Goal: Task Accomplishment & Management: Manage account settings

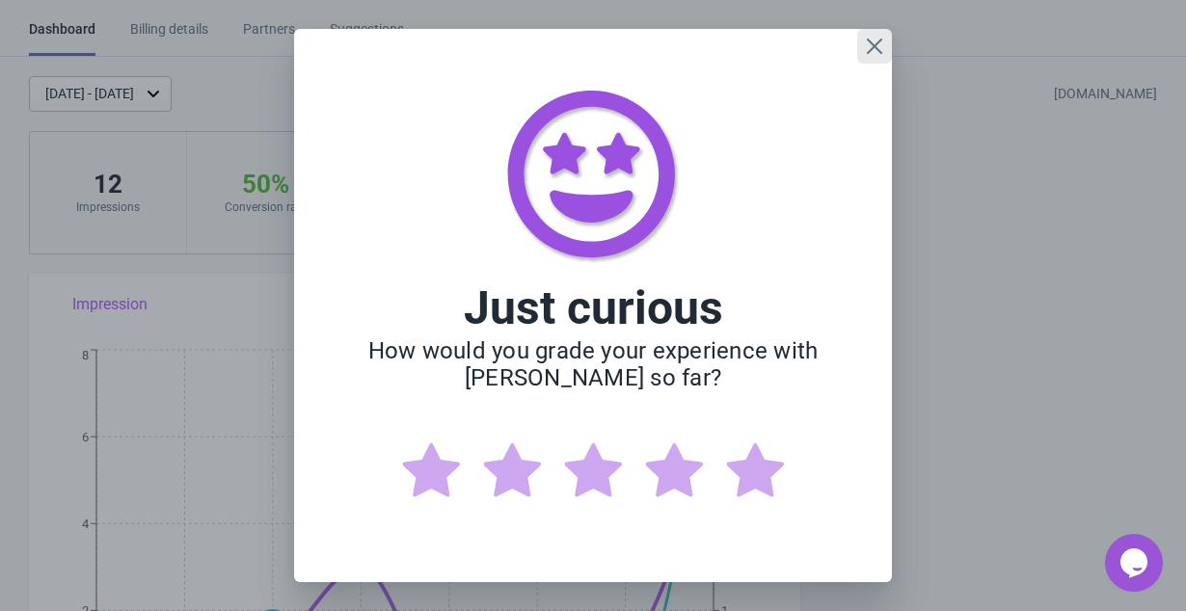
click at [873, 48] on icon "Close" at bounding box center [874, 46] width 15 height 15
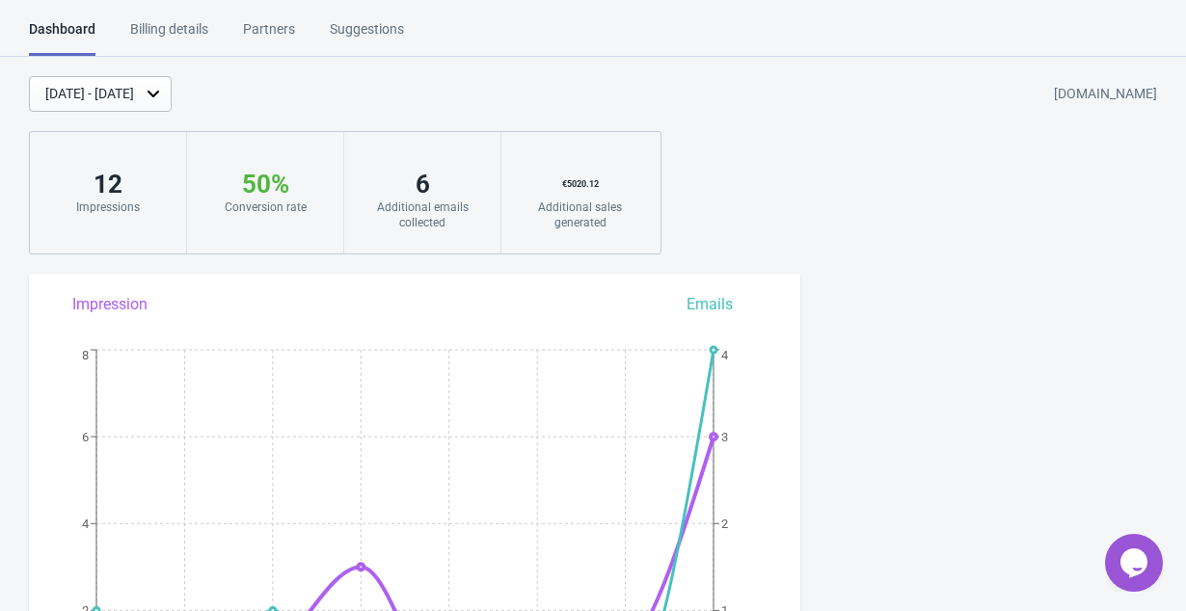
click at [103, 188] on div "12" at bounding box center [108, 184] width 118 height 31
click at [172, 76] on div "[DATE] - [DATE]" at bounding box center [100, 94] width 143 height 36
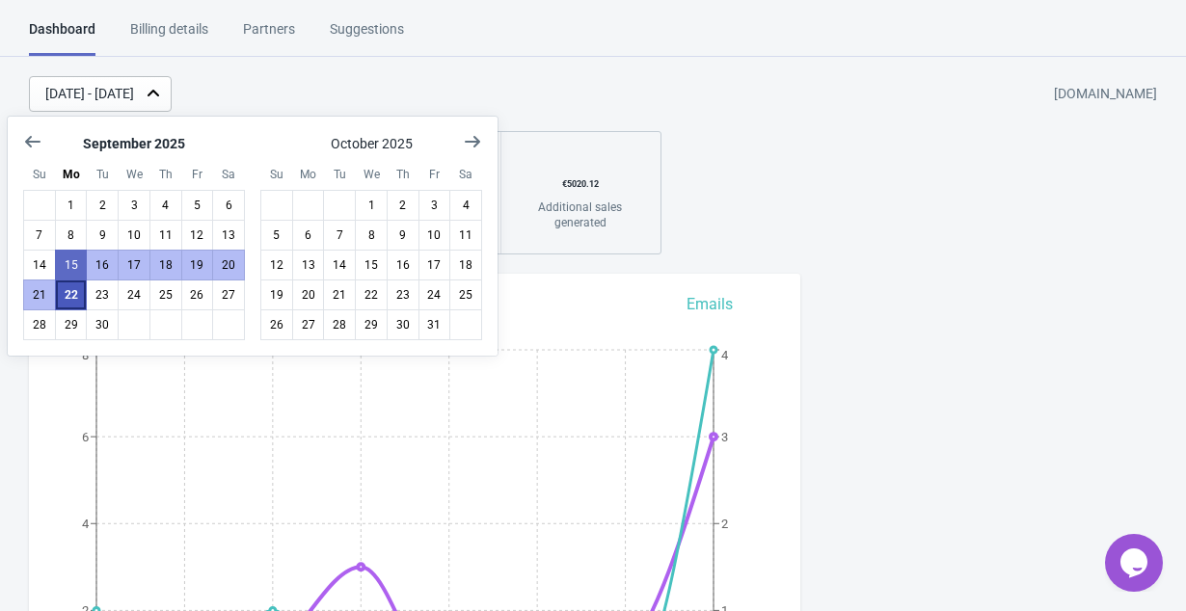
click at [70, 305] on button "22" at bounding box center [71, 295] width 33 height 31
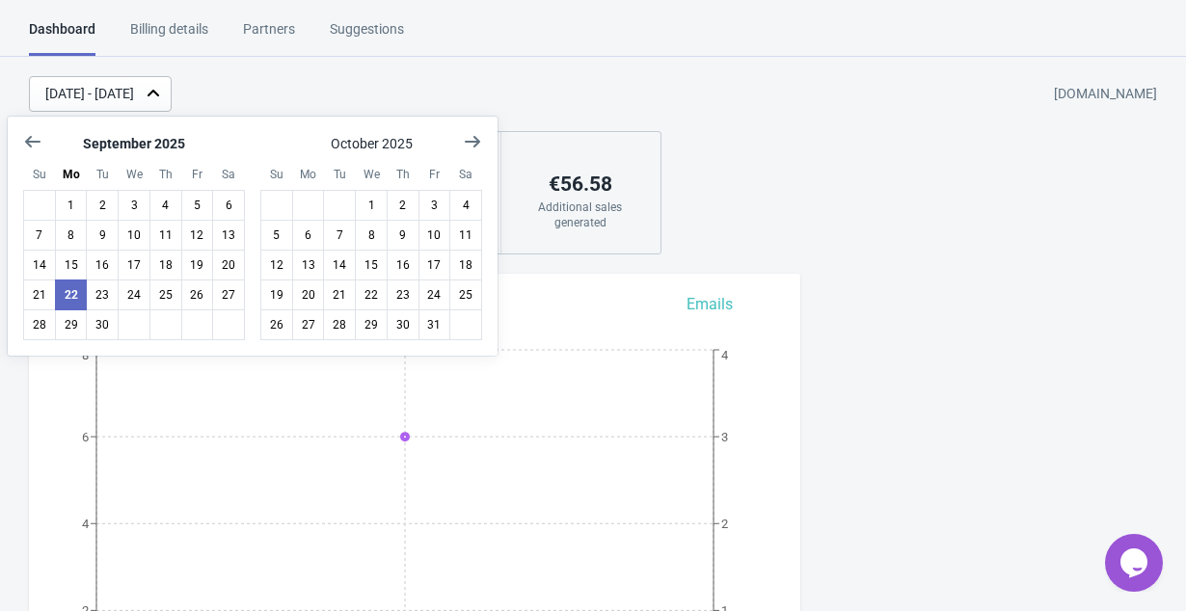
click at [735, 207] on div "[DATE] - [DATE] [DOMAIN_NAME] 6 Impressions 67 % Your Tada Widget has a convers…" at bounding box center [593, 165] width 1186 height 178
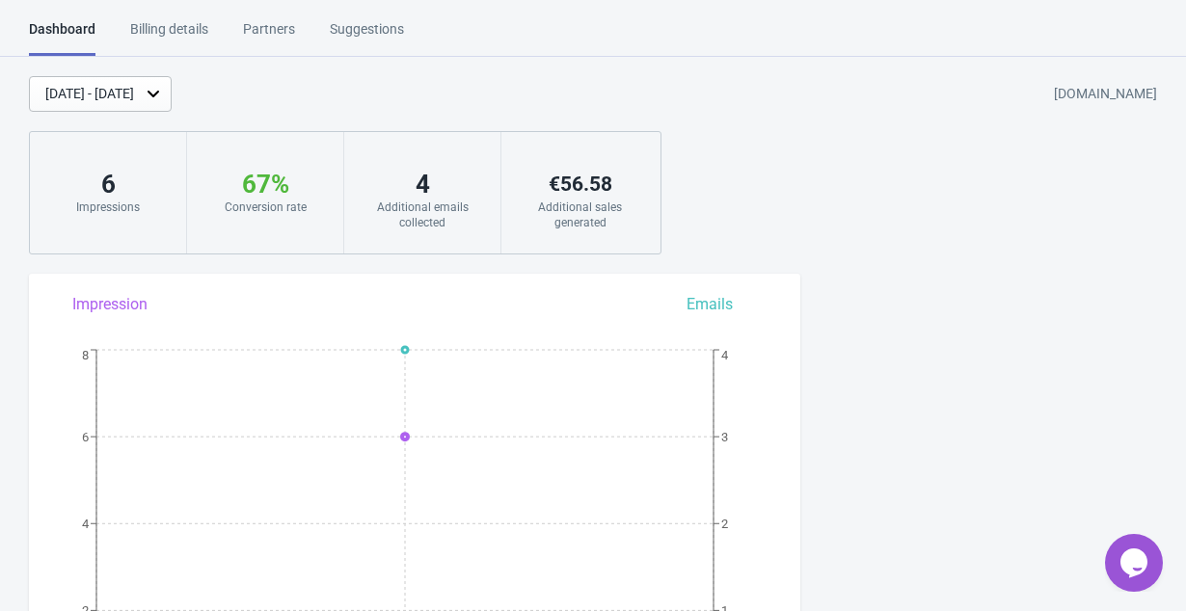
click at [192, 34] on div "Billing details" at bounding box center [169, 36] width 78 height 34
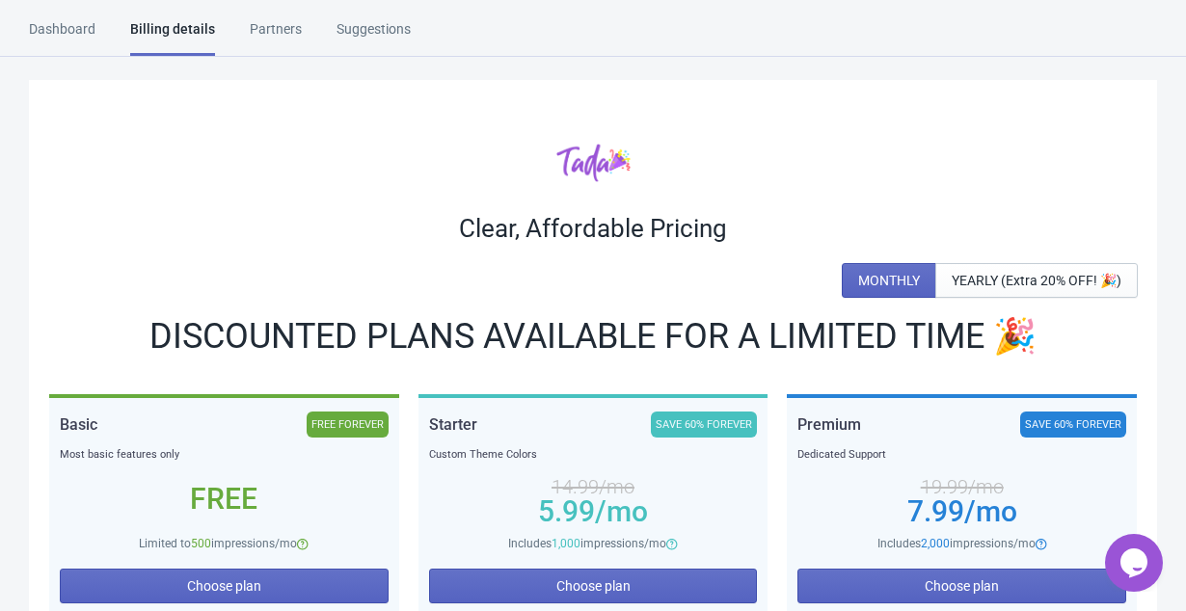
click at [55, 30] on div "Dashboard" at bounding box center [62, 36] width 67 height 34
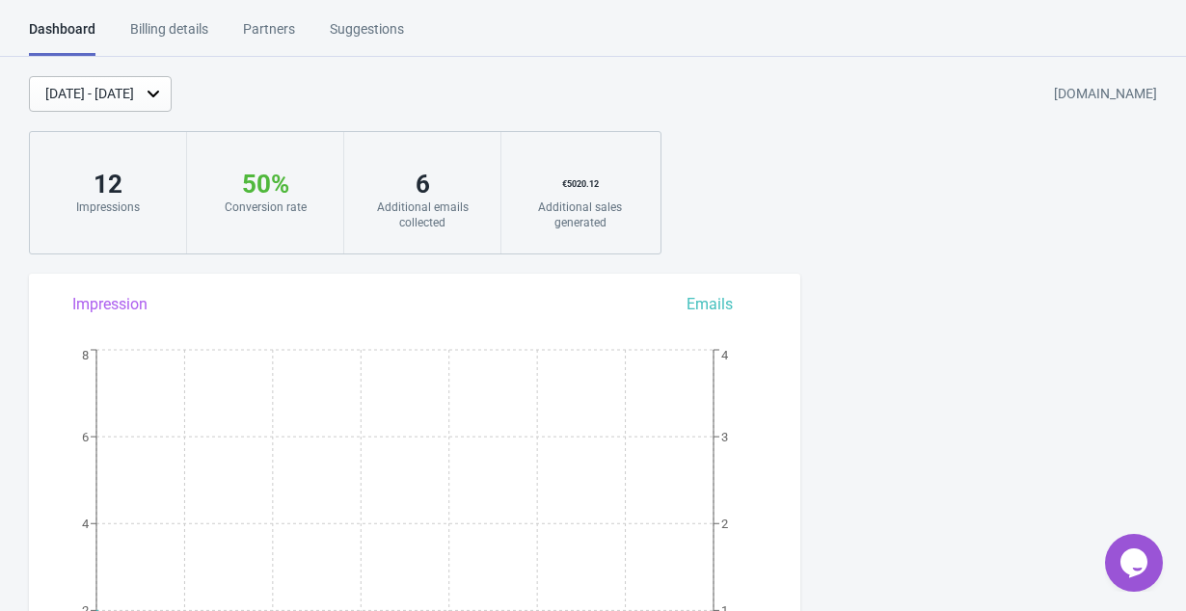
click at [199, 29] on div "Billing details" at bounding box center [169, 36] width 78 height 34
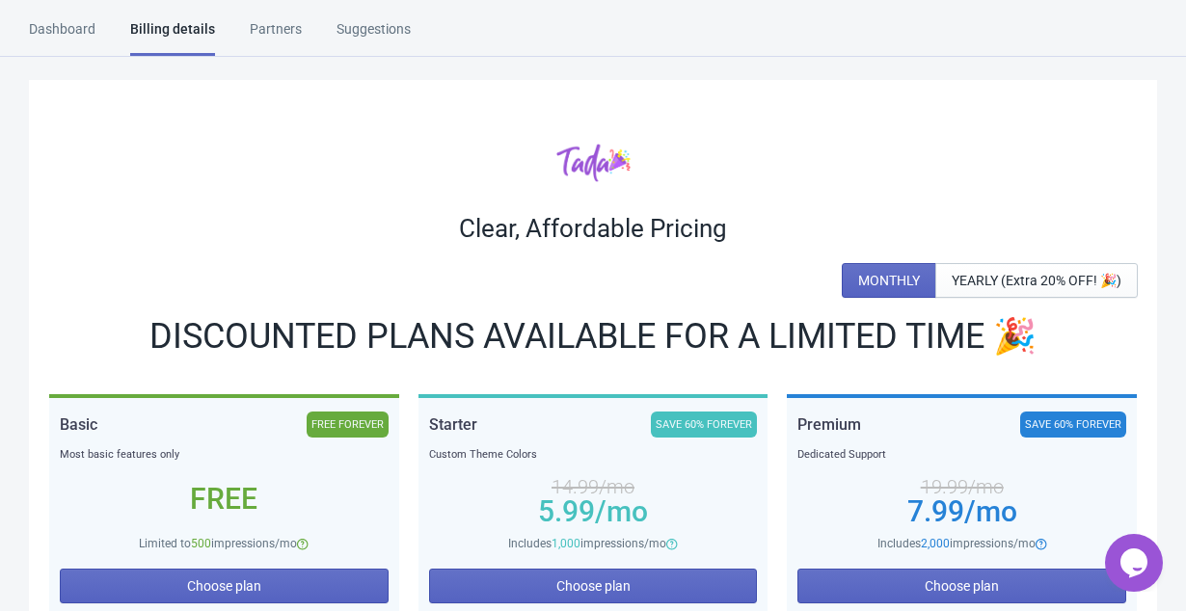
click at [66, 33] on div "Dashboard" at bounding box center [62, 36] width 67 height 34
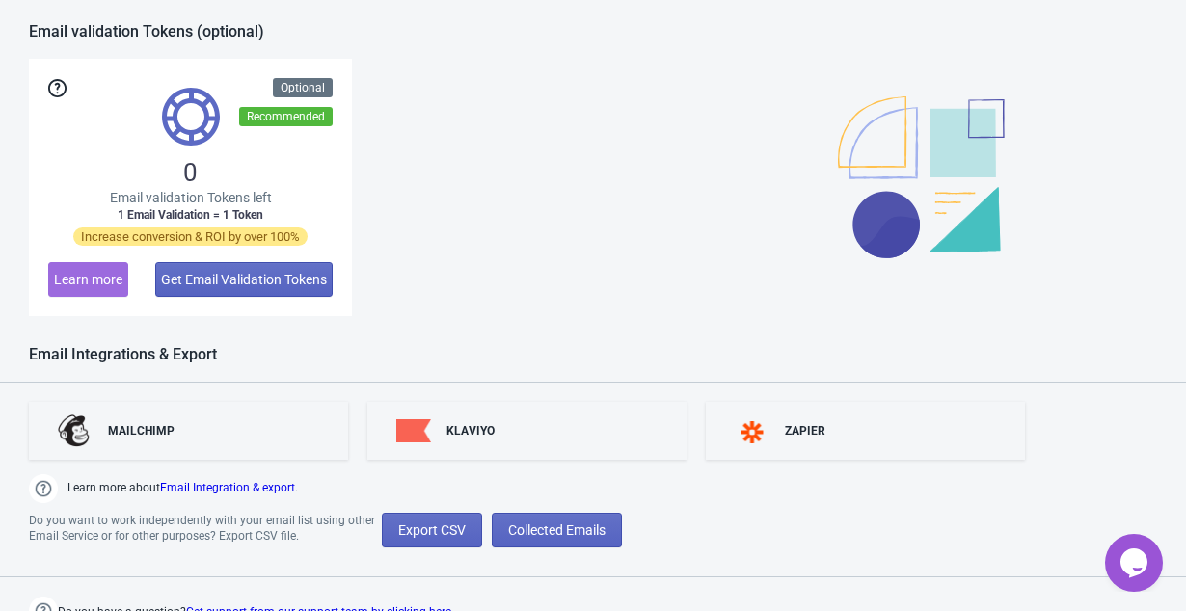
scroll to position [1433, 0]
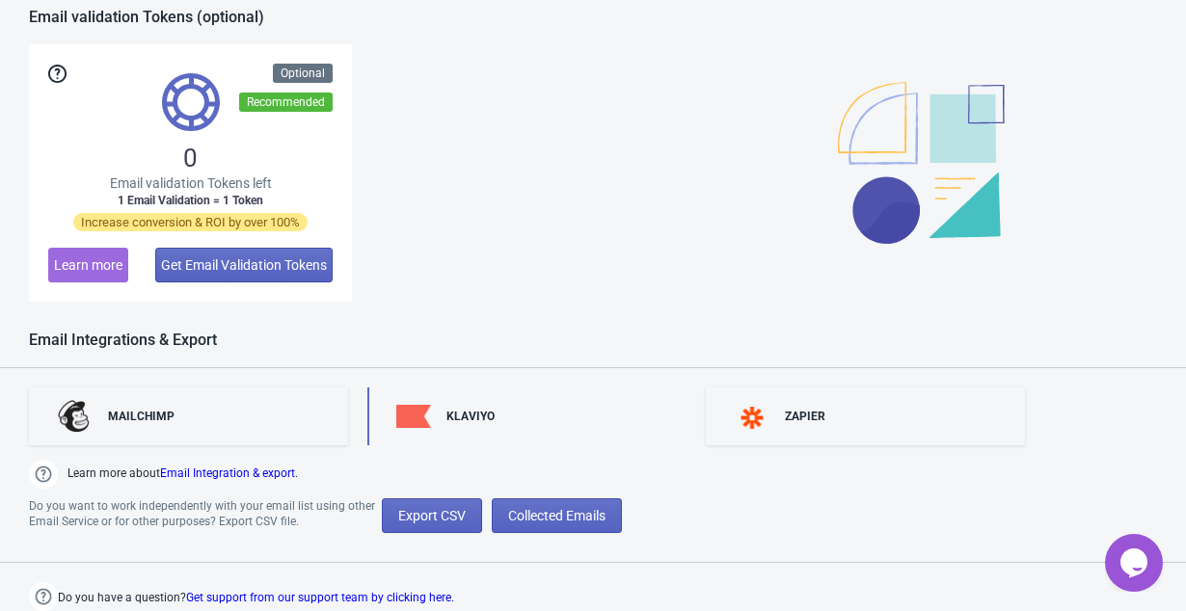
click at [543, 434] on div "KLAVIYO" at bounding box center [526, 417] width 319 height 58
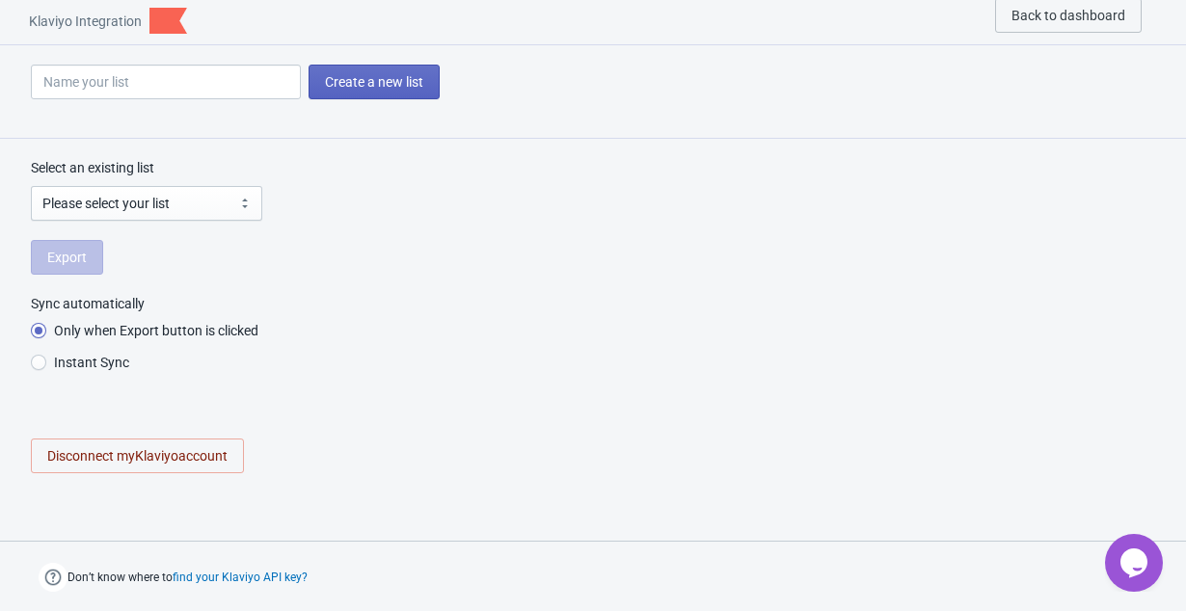
scroll to position [12, 0]
radio input "true"
